Goal: Find contact information: Find contact information

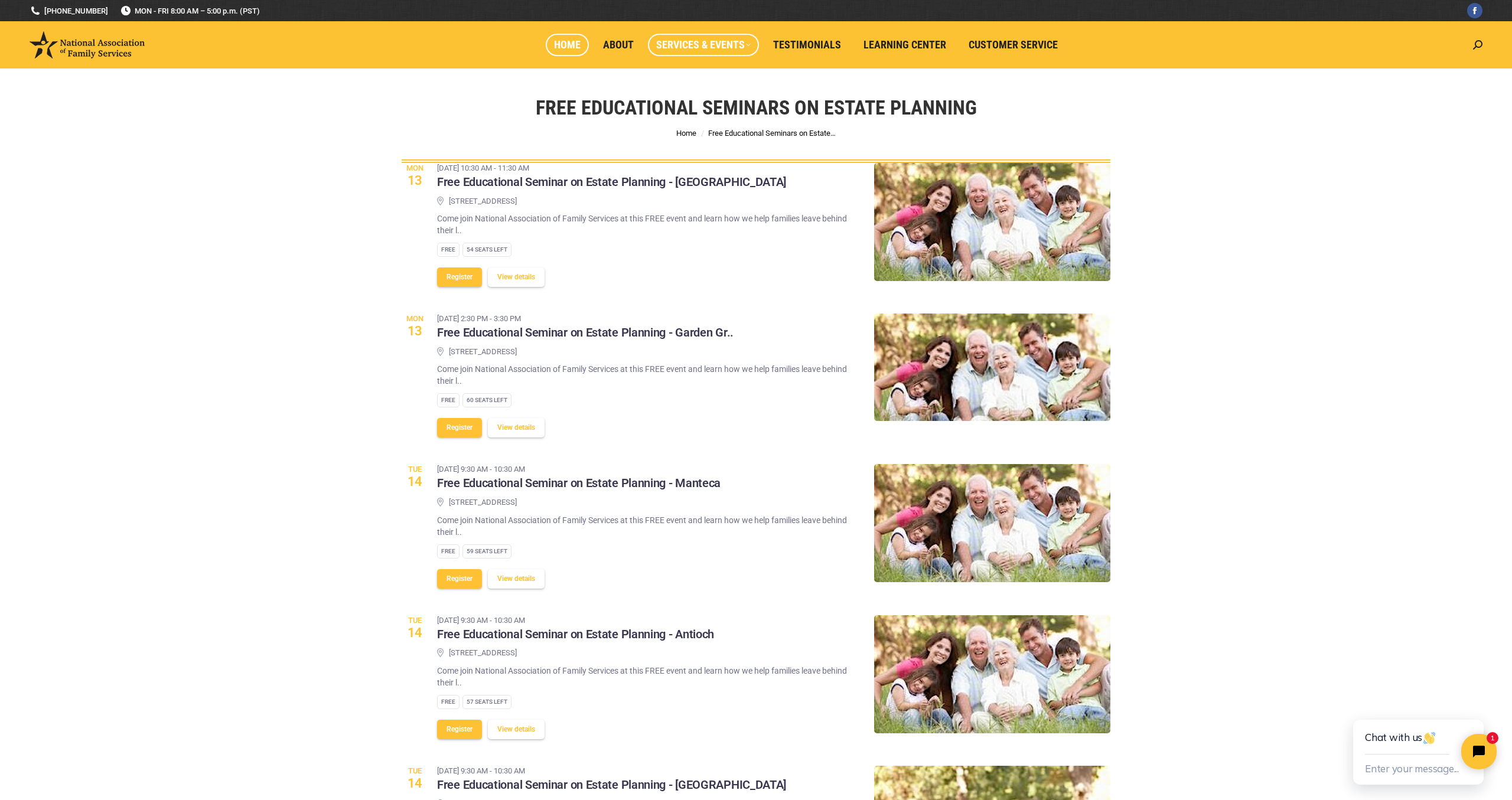
click at [571, 40] on span "Home" at bounding box center [568, 45] width 26 height 13
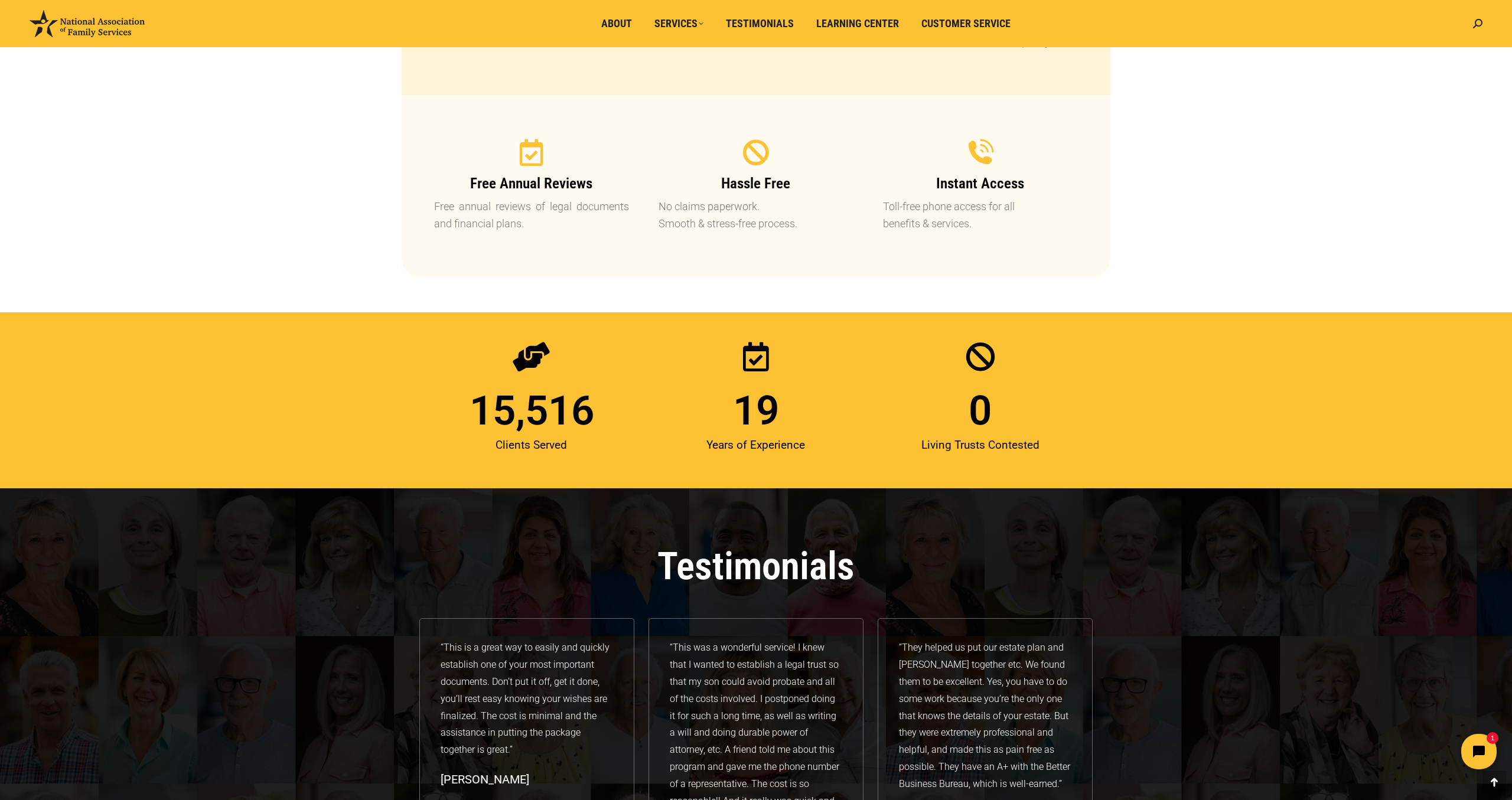
scroll to position [1331, 0]
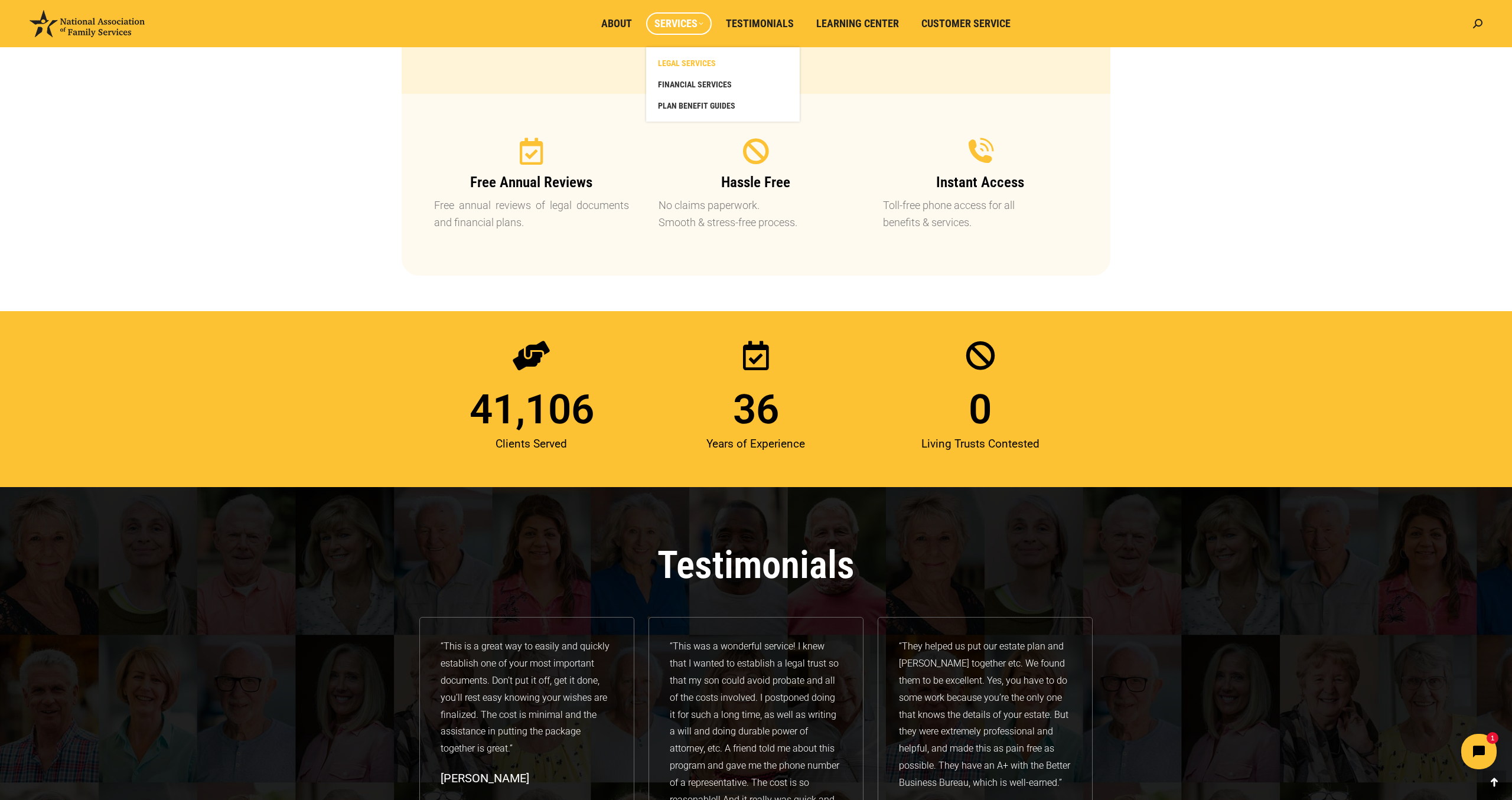
click at [685, 59] on span "LEGAL SERVICES" at bounding box center [686, 62] width 58 height 10
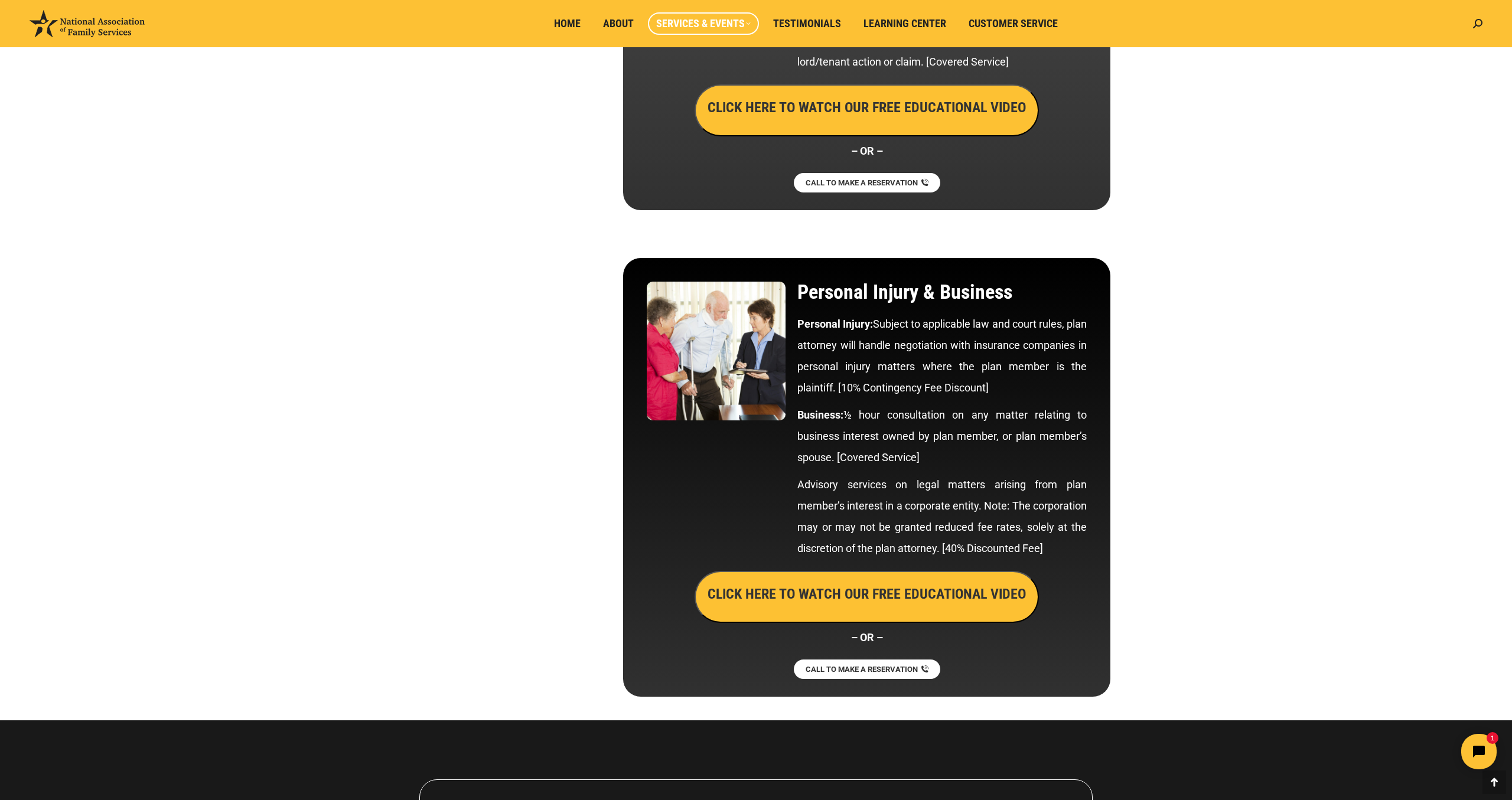
scroll to position [6272, 0]
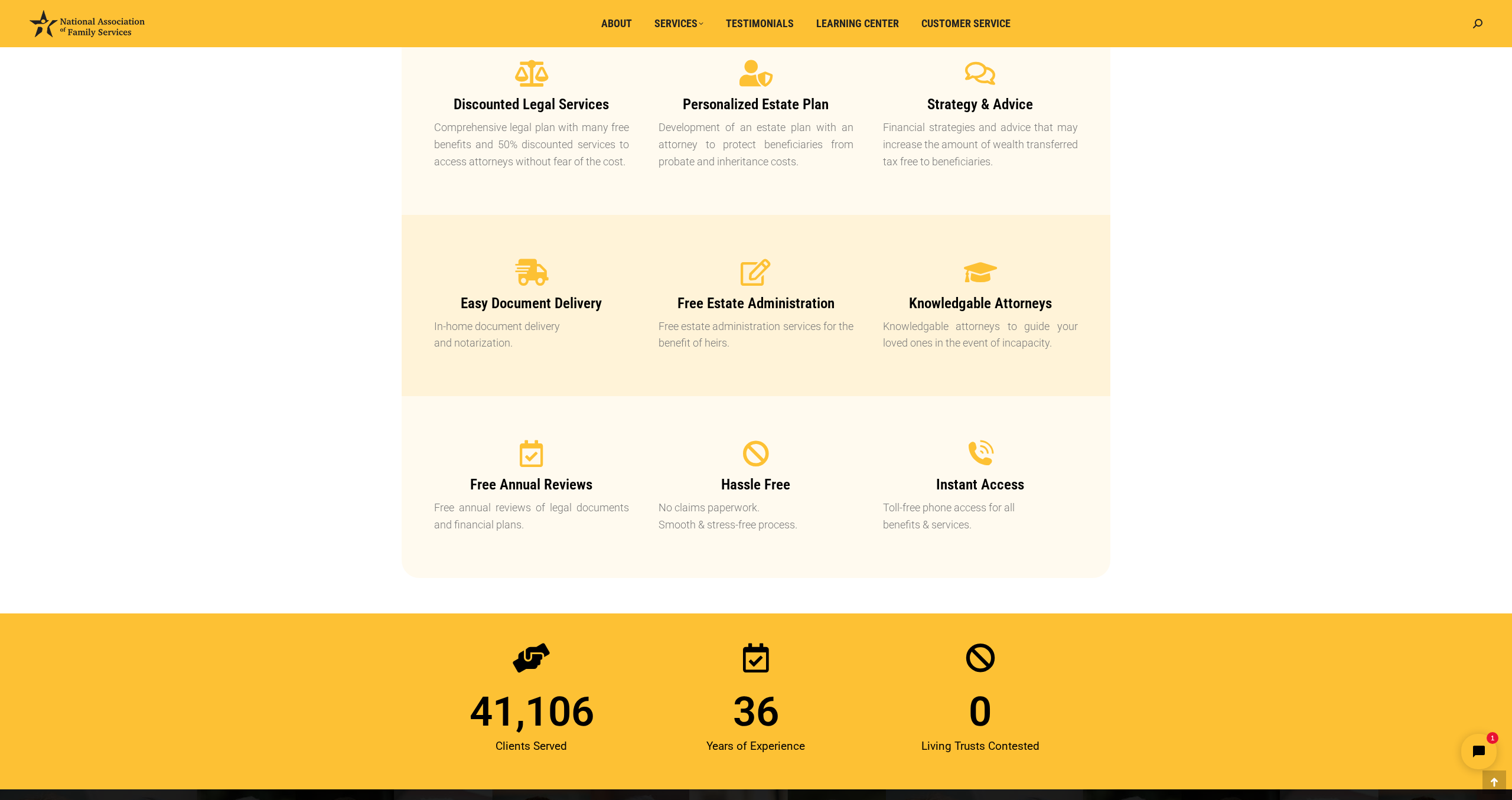
scroll to position [1027, 0]
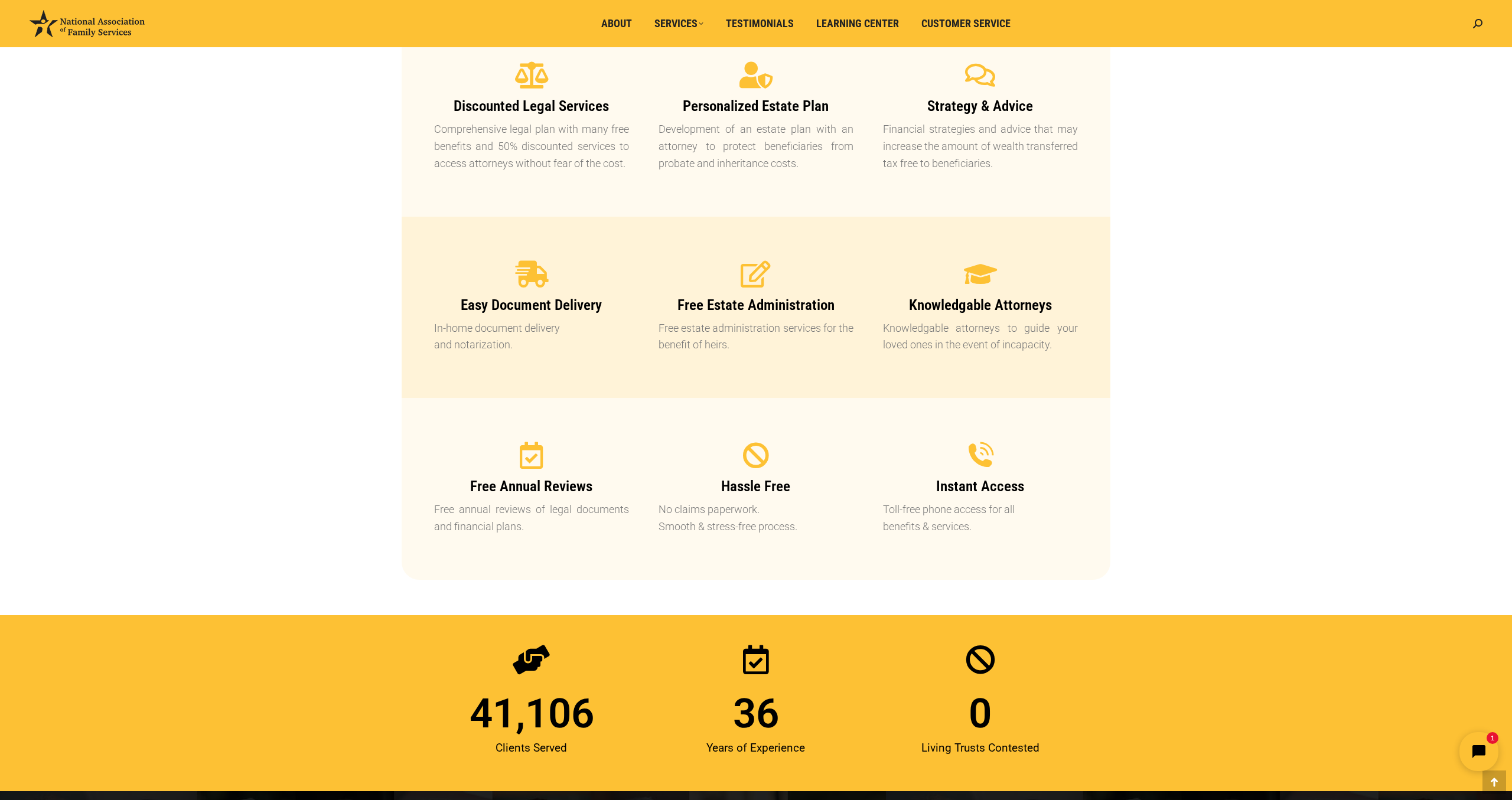
click at [1490, 746] on icon "Open chat widget" at bounding box center [1486, 751] width 18 height 18
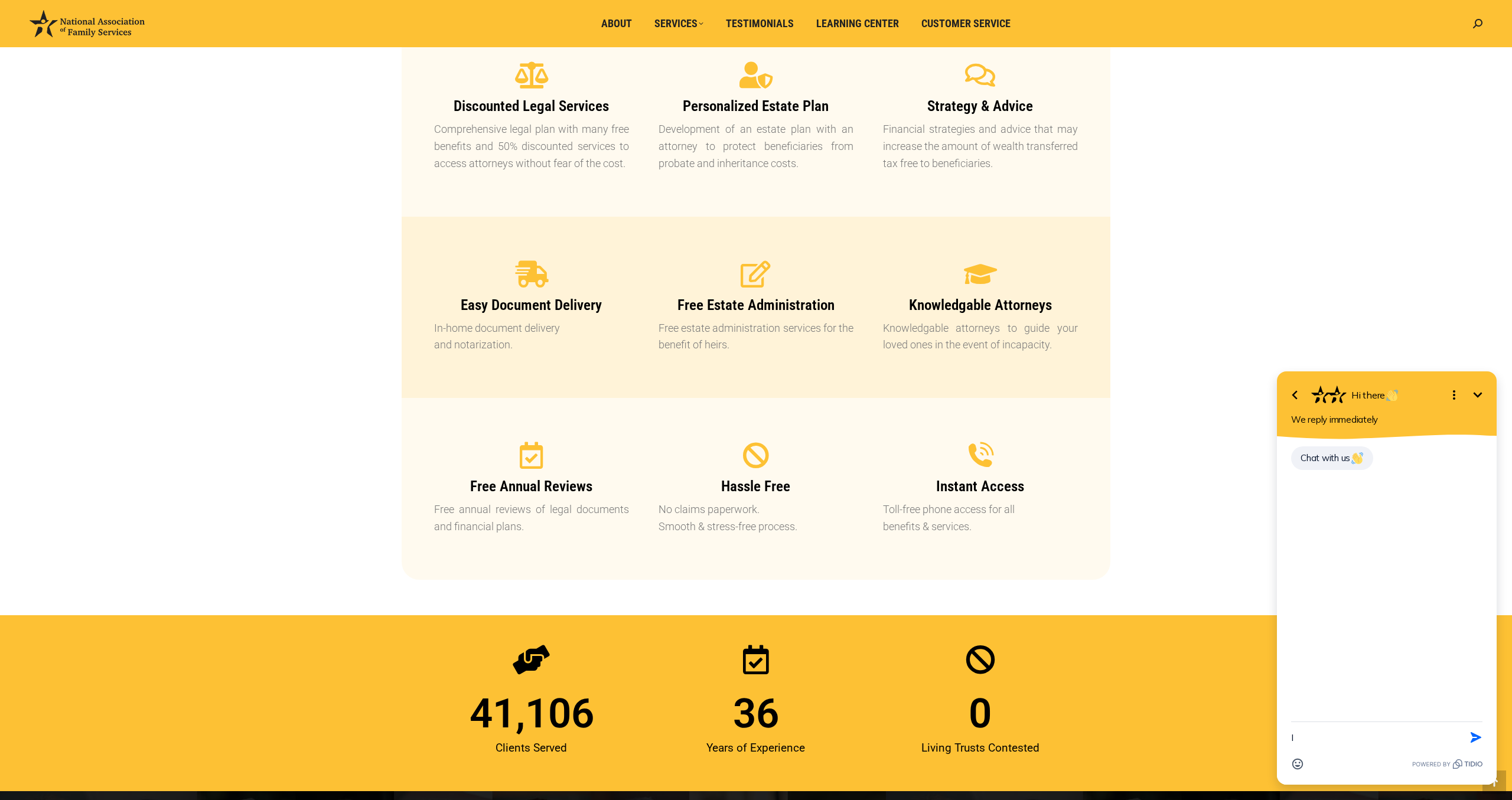
type textarea "I"
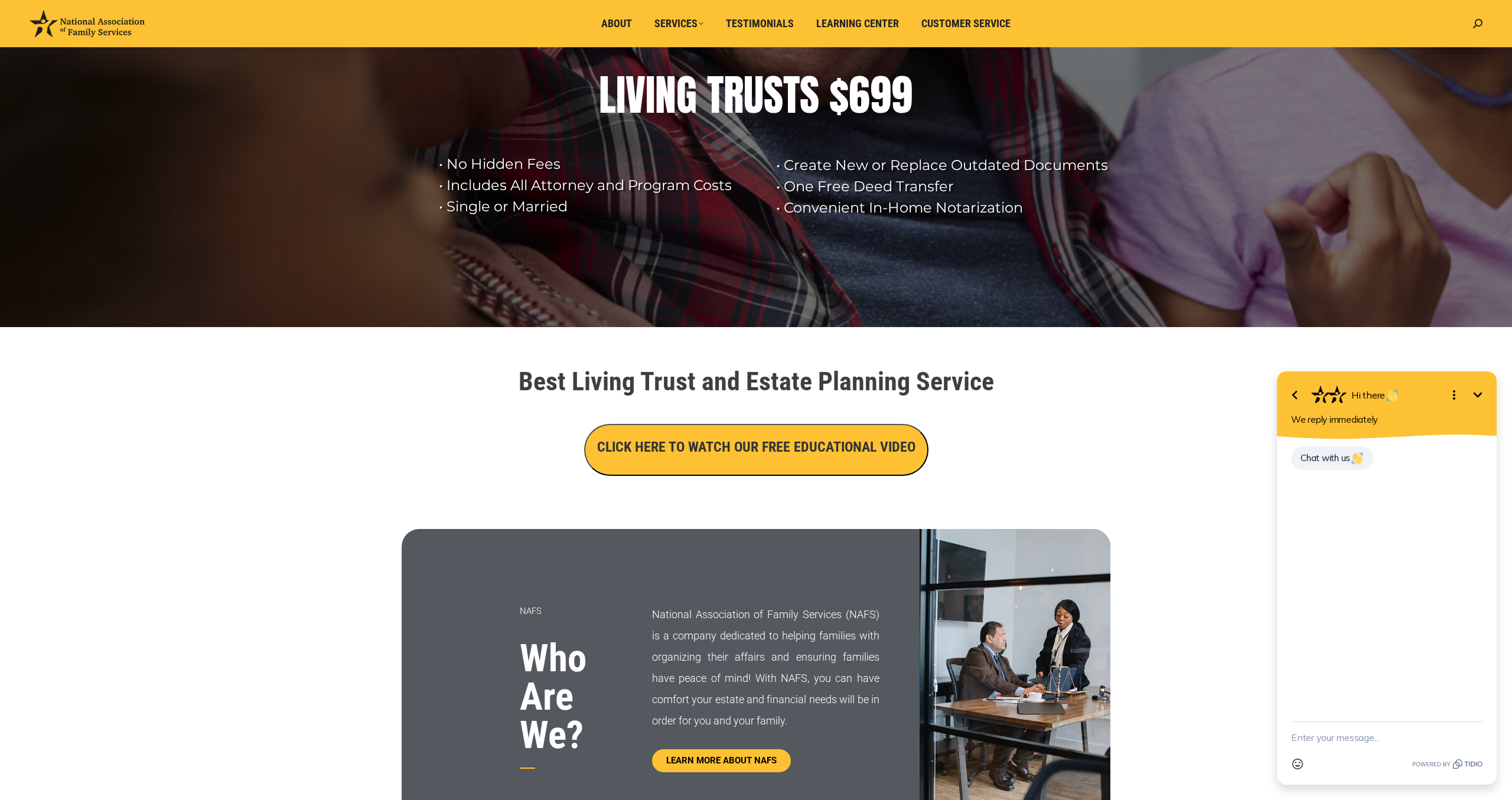
scroll to position [0, 0]
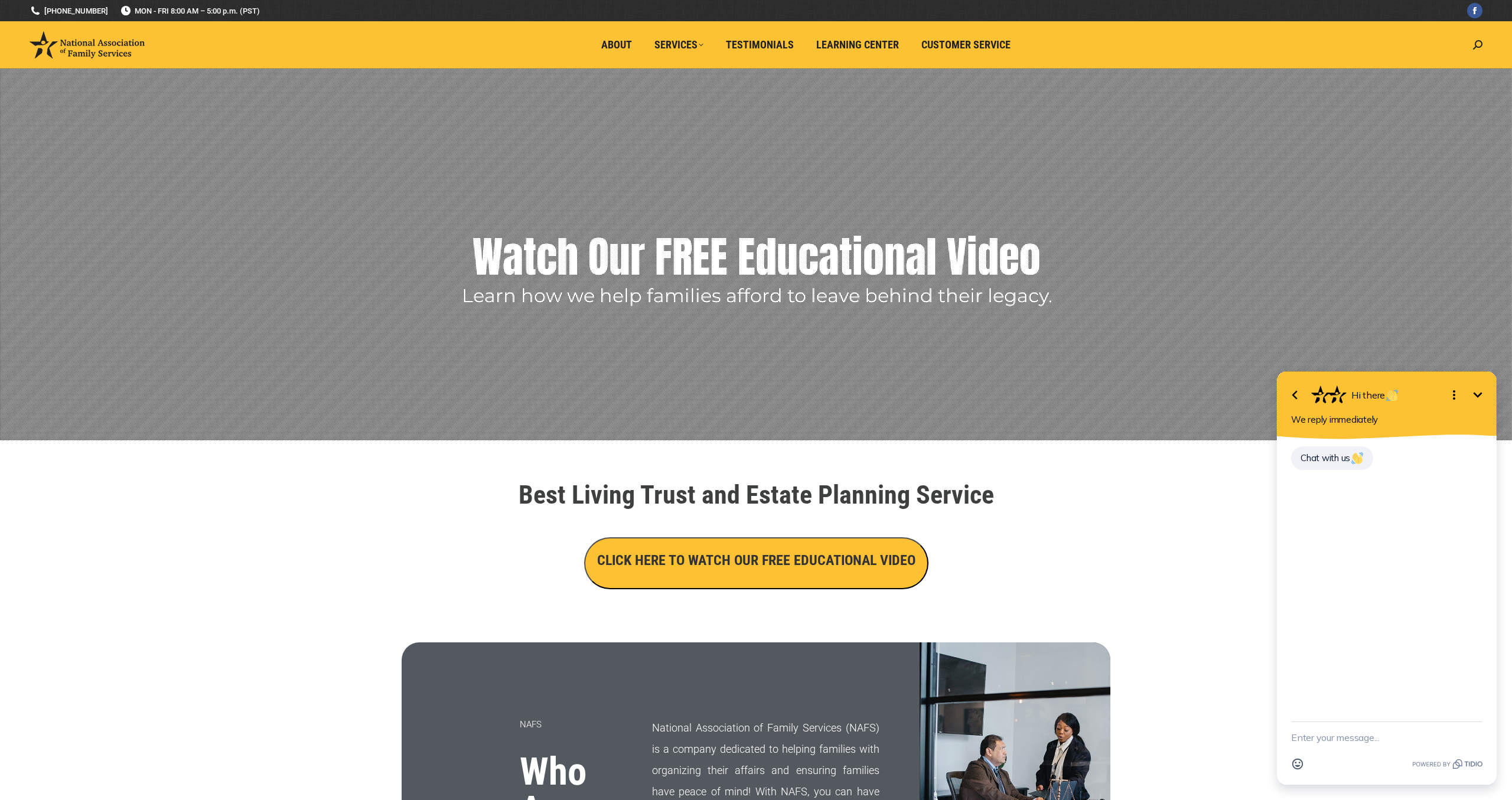
click at [1483, 388] on icon "Minimize" at bounding box center [1478, 394] width 14 height 14
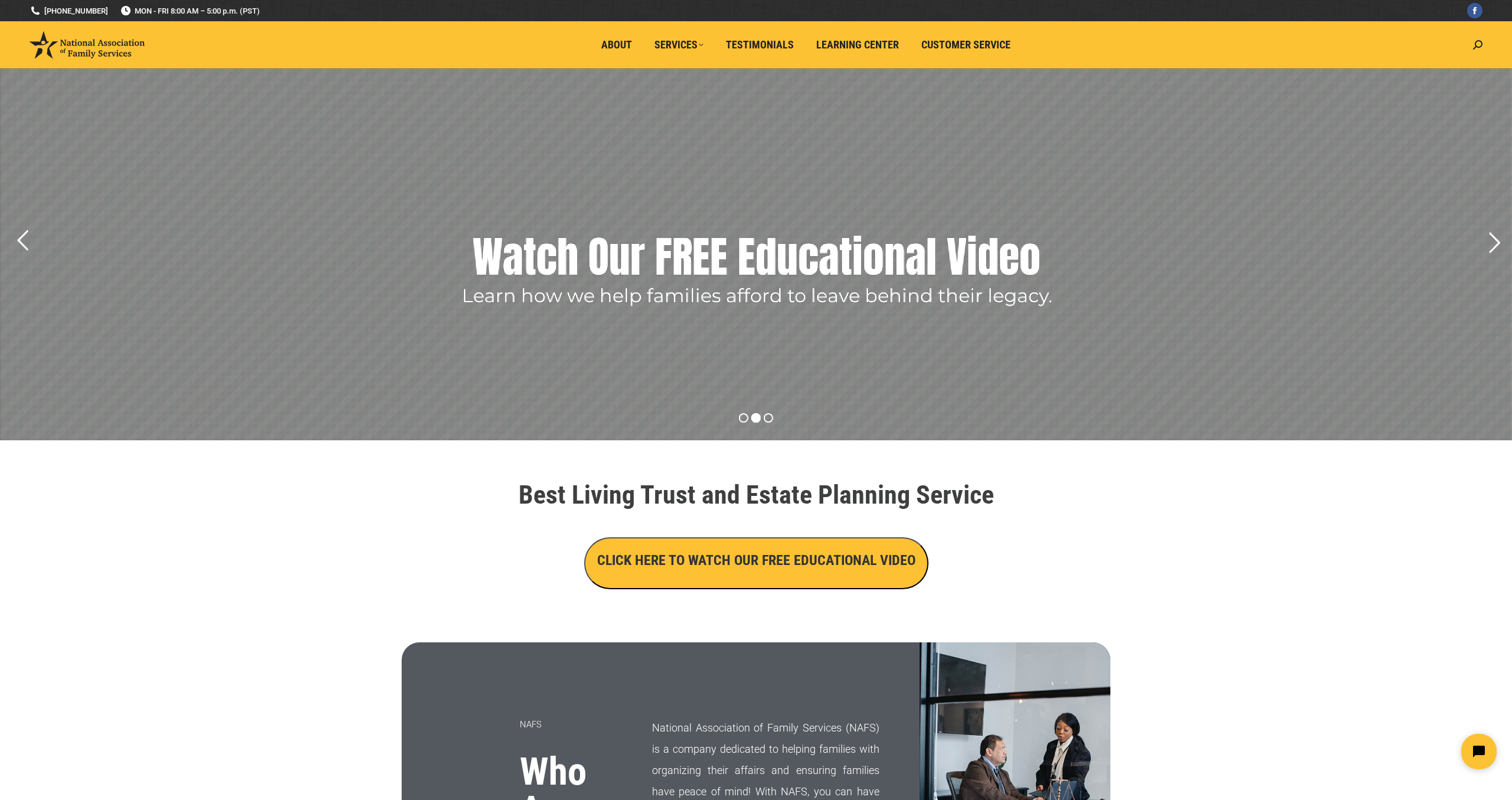
scroll to position [4, 0]
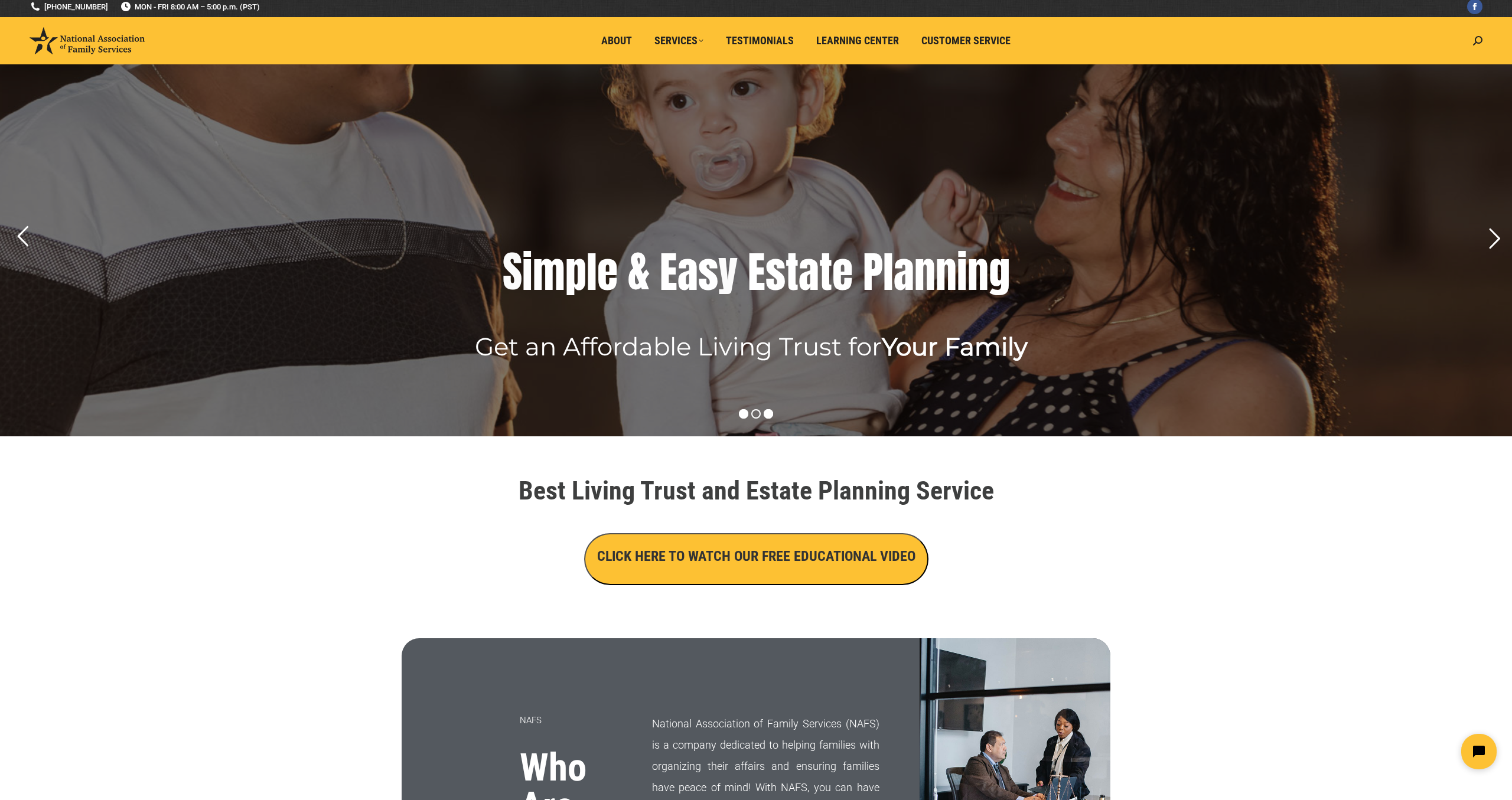
click at [739, 413] on rs-bullet at bounding box center [744, 414] width 9 height 9
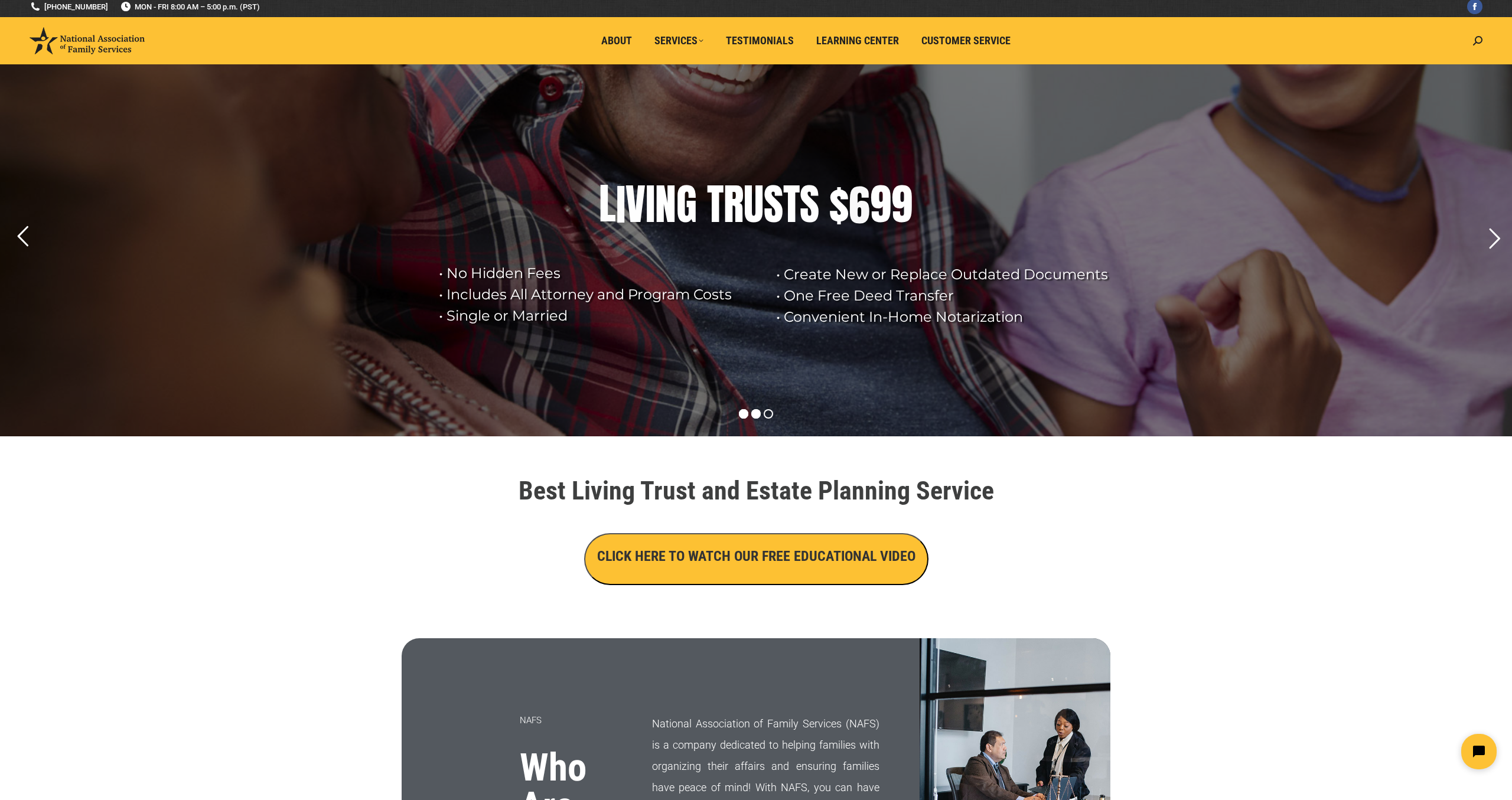
click at [757, 415] on rs-bullet at bounding box center [756, 414] width 9 height 9
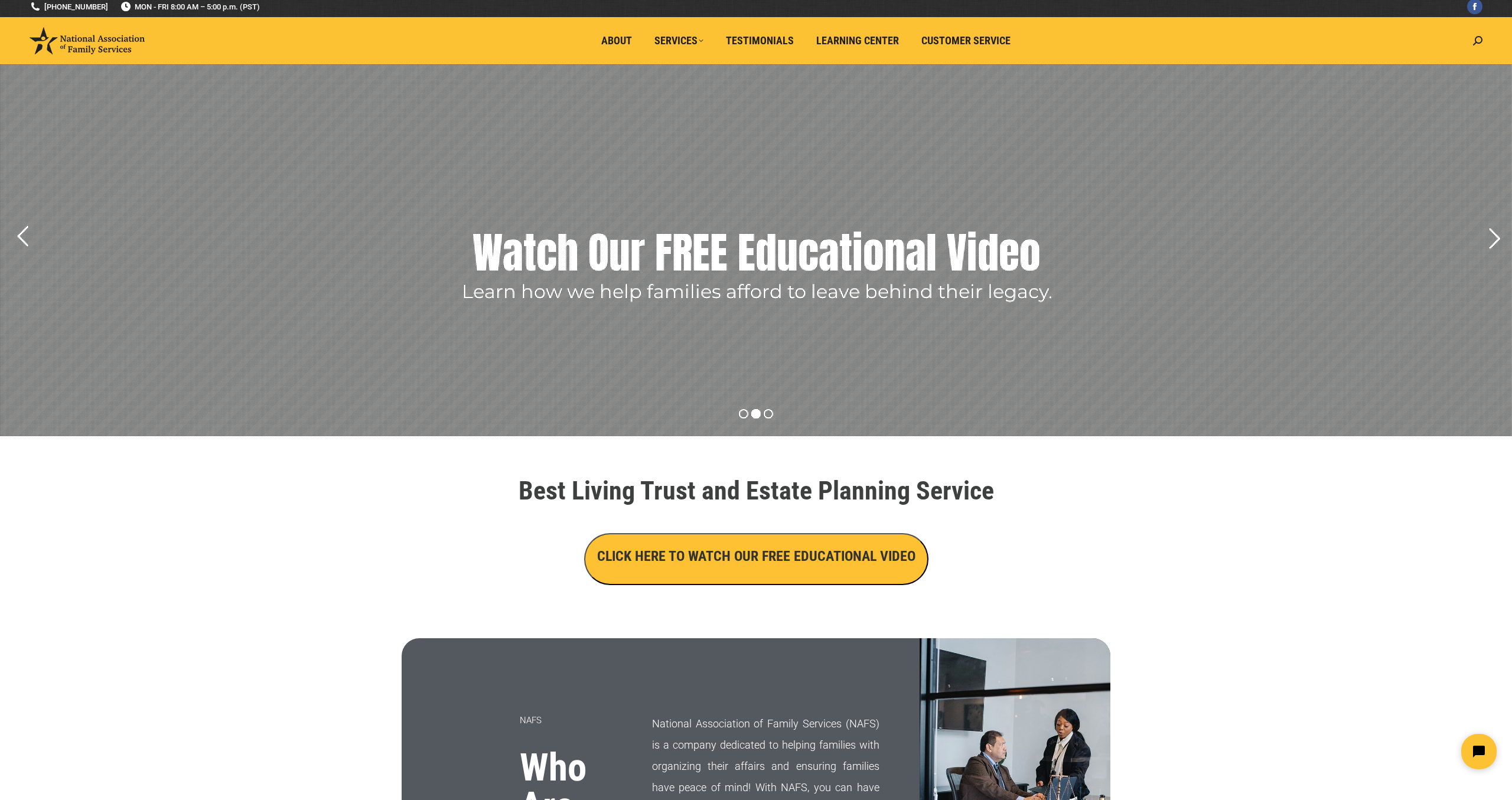
scroll to position [0, 0]
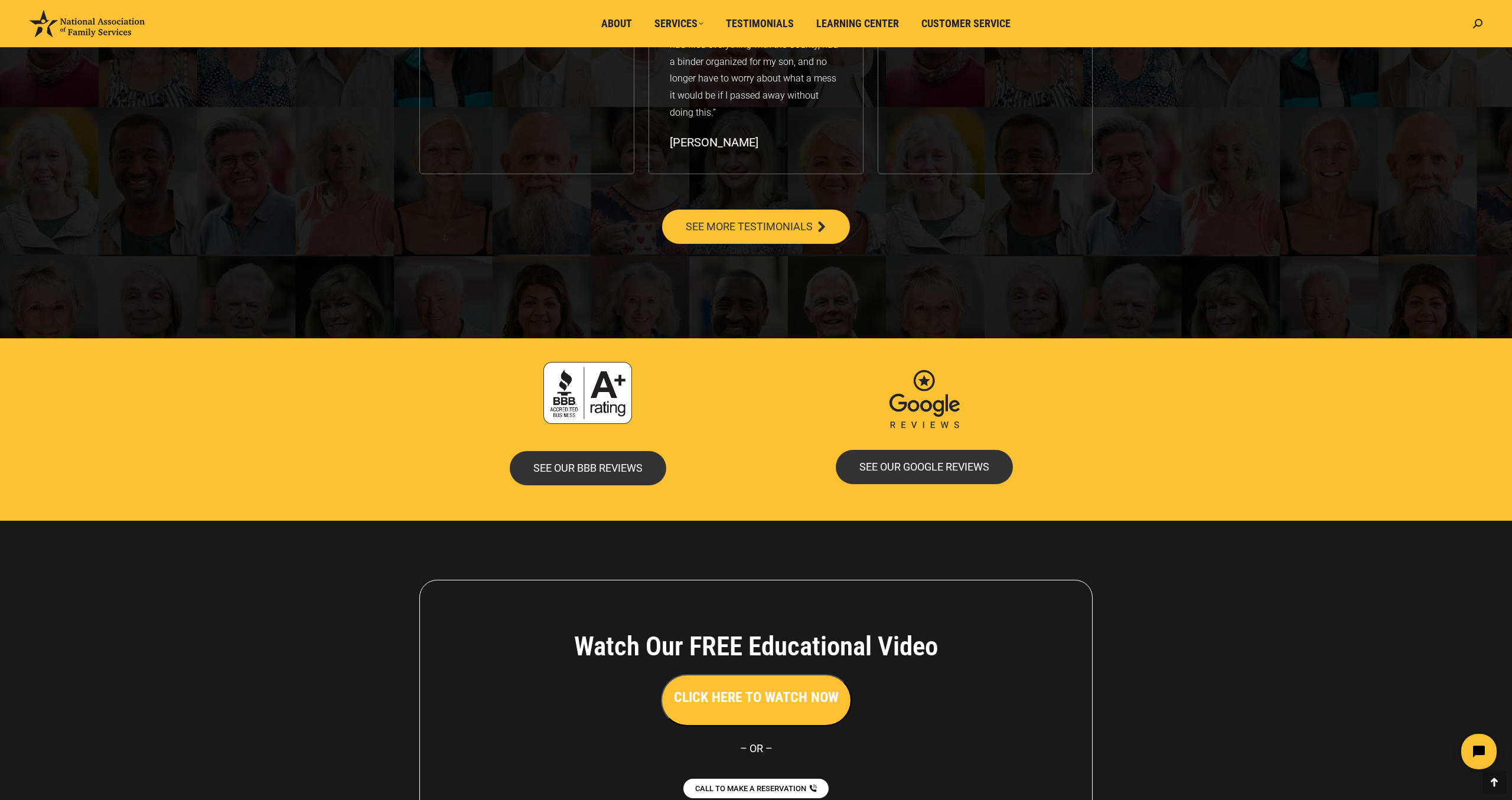
scroll to position [2302, 0]
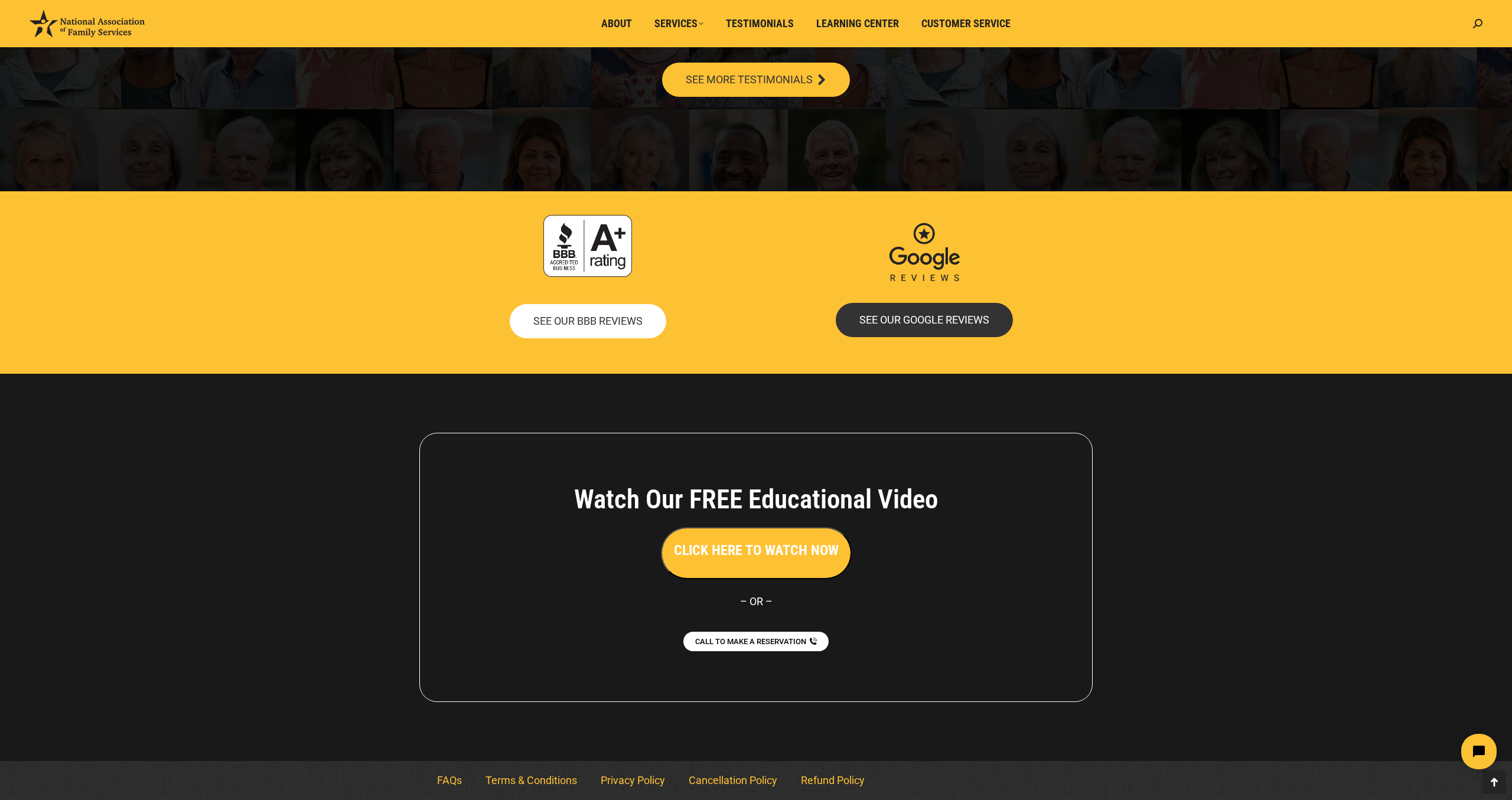
click at [595, 317] on span "SEE OUR BBB REVIEWS" at bounding box center [588, 321] width 109 height 10
click at [1001, 25] on span "Customer Service" at bounding box center [966, 24] width 89 height 13
